Goal: Check status: Check status

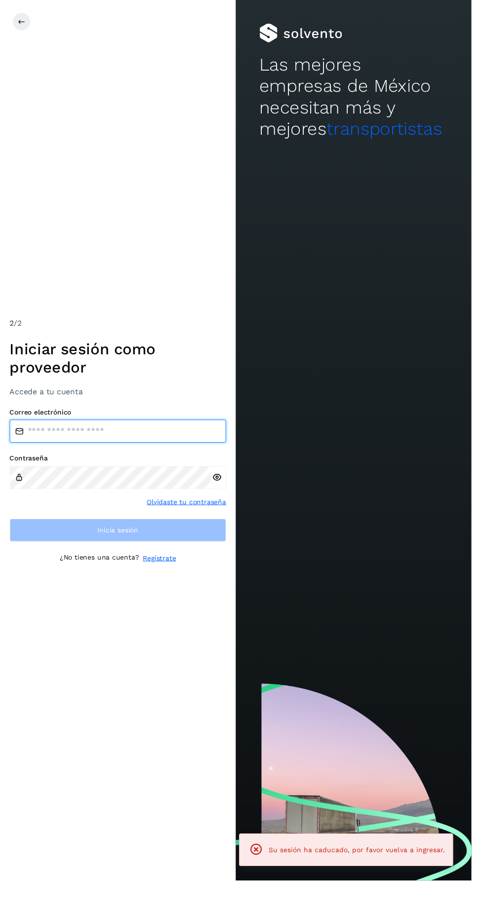
click at [152, 455] on input "email" at bounding box center [121, 443] width 222 height 24
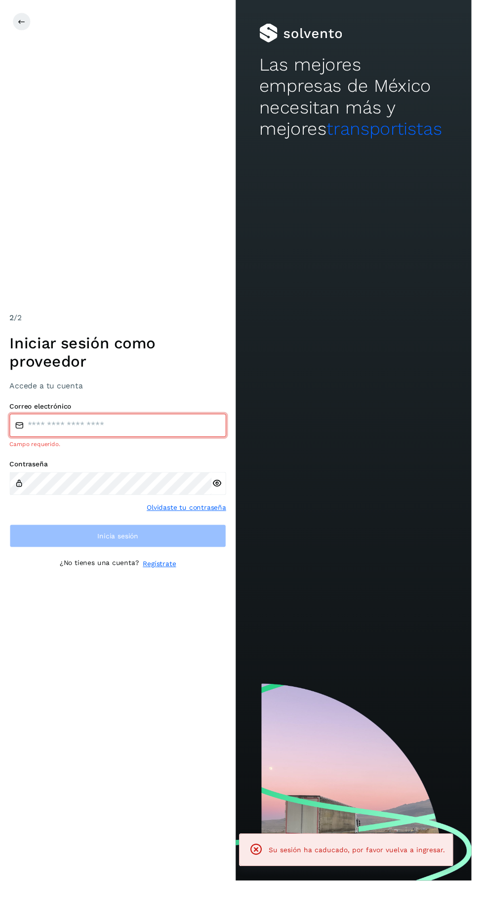
type input "**********"
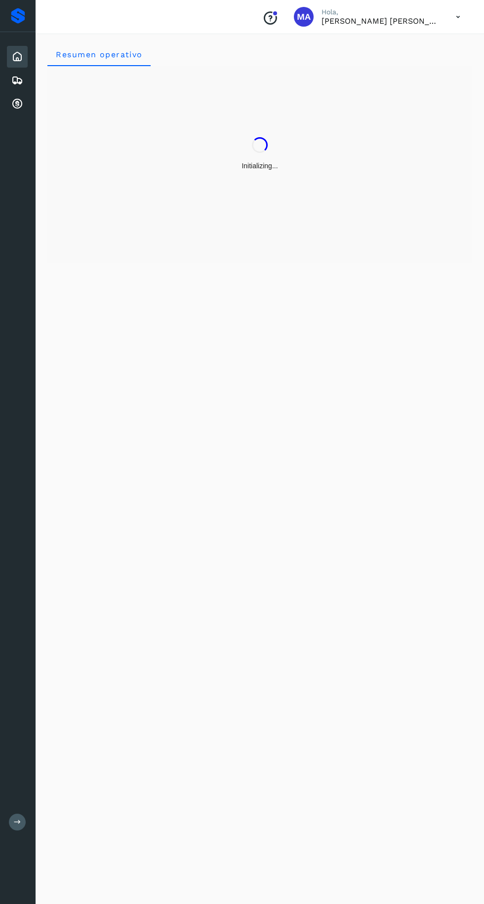
click at [19, 106] on icon at bounding box center [17, 104] width 12 height 12
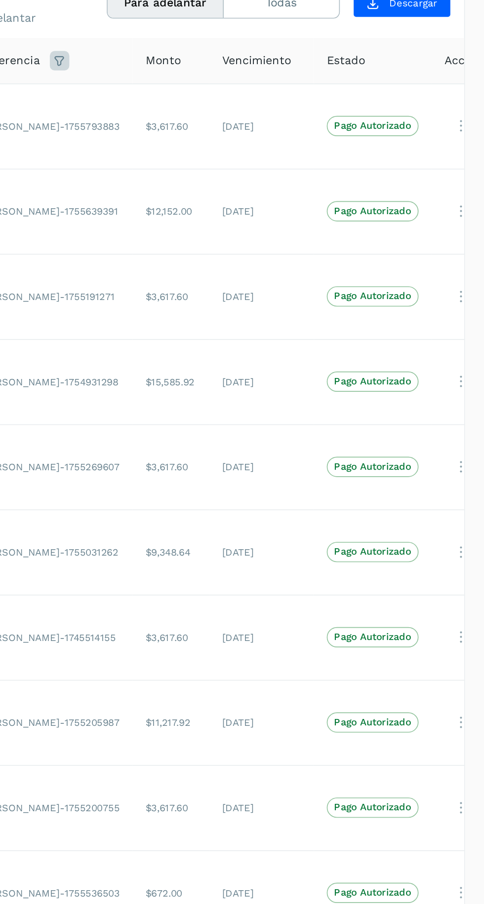
click at [460, 140] on icon at bounding box center [470, 139] width 20 height 20
click at [270, 494] on div at bounding box center [242, 452] width 484 height 904
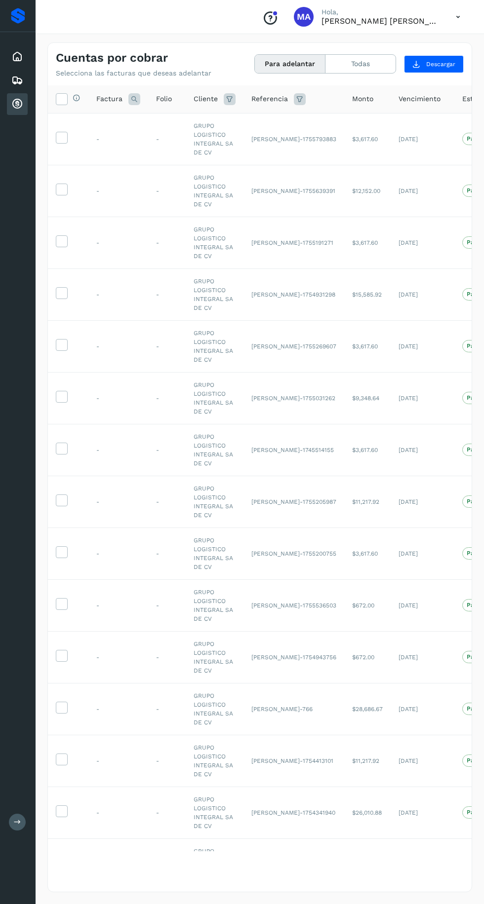
scroll to position [20, 0]
